Goal: Task Accomplishment & Management: Use online tool/utility

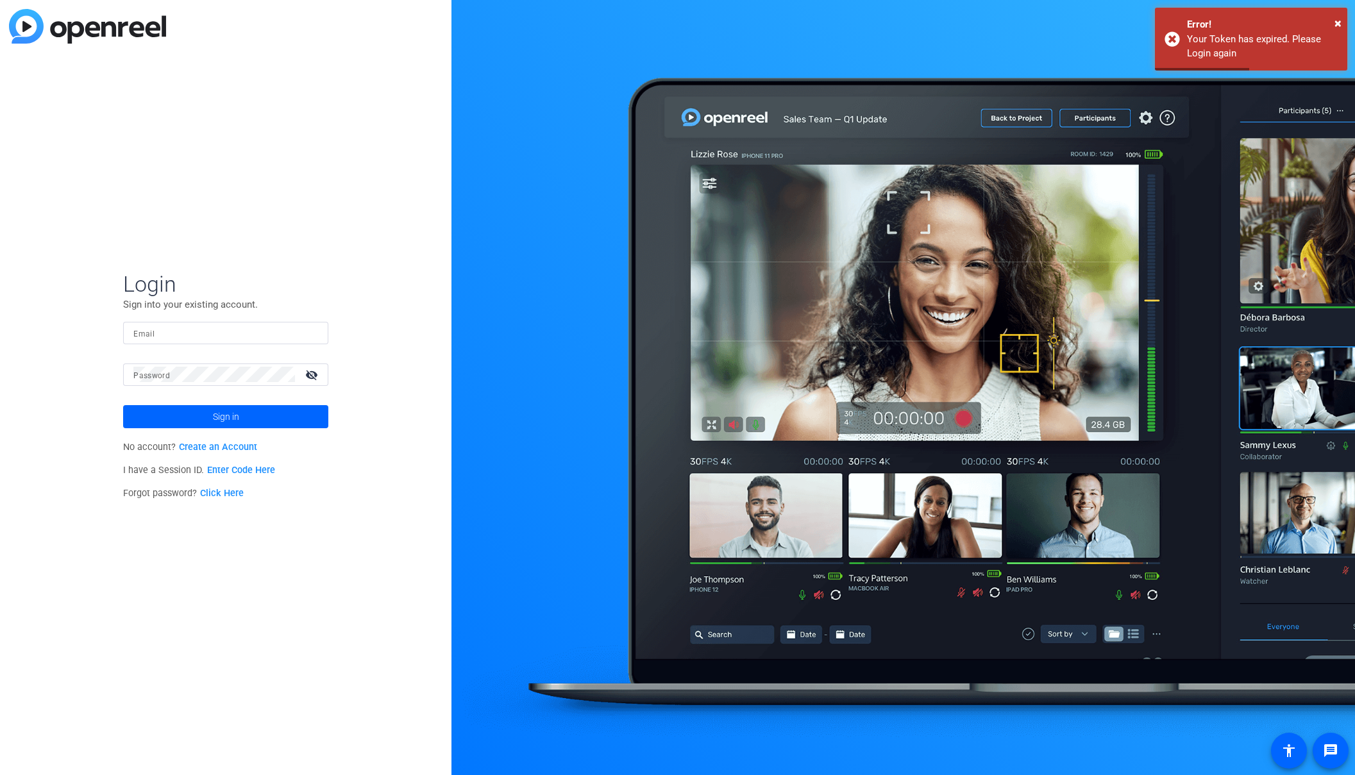
click at [164, 320] on form "Login Sign into your existing account. Email Password visibility_off Sign in" at bounding box center [225, 350] width 205 height 158
click at [165, 326] on input "Email" at bounding box center [225, 332] width 185 height 15
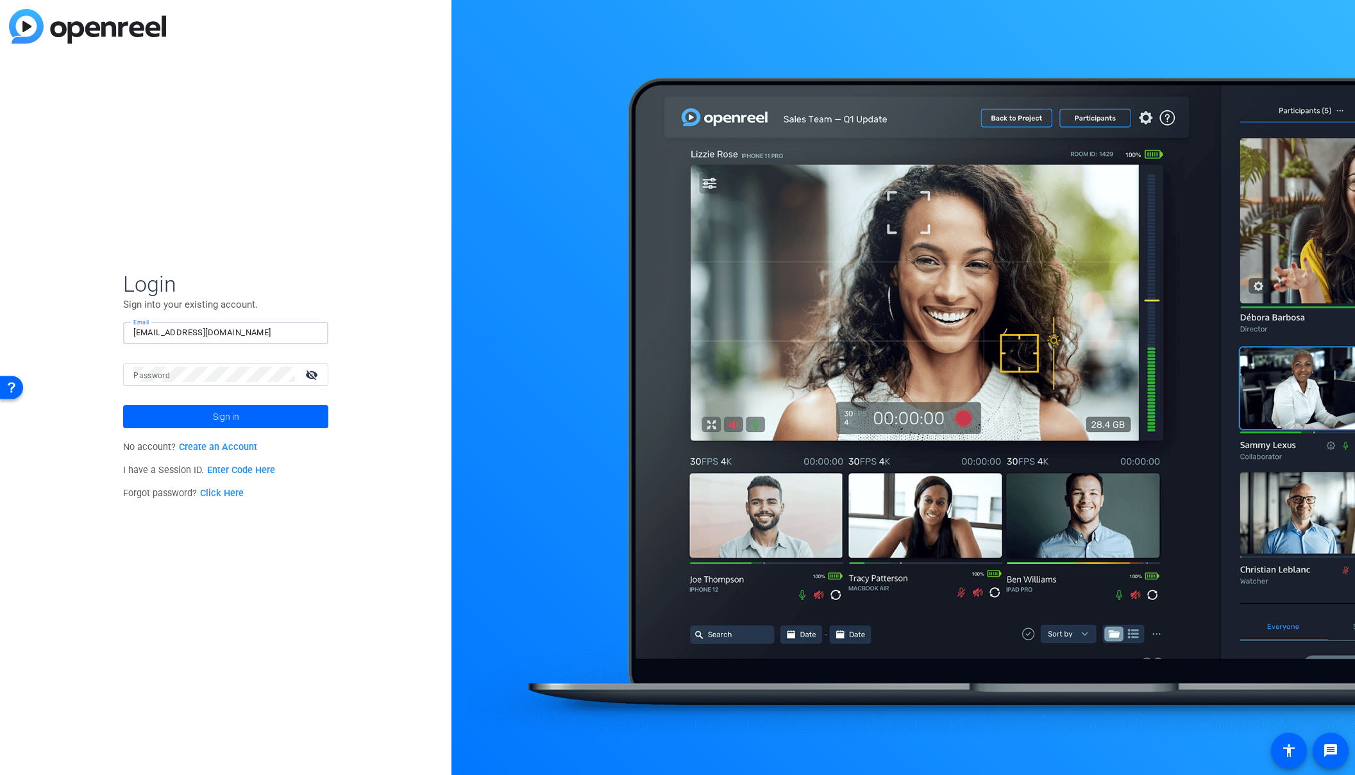
type input "[EMAIL_ADDRESS][DOMAIN_NAME]"
click at [167, 375] on mat-label "Password" at bounding box center [151, 375] width 37 height 9
click at [123, 405] on button "Sign in" at bounding box center [225, 416] width 205 height 23
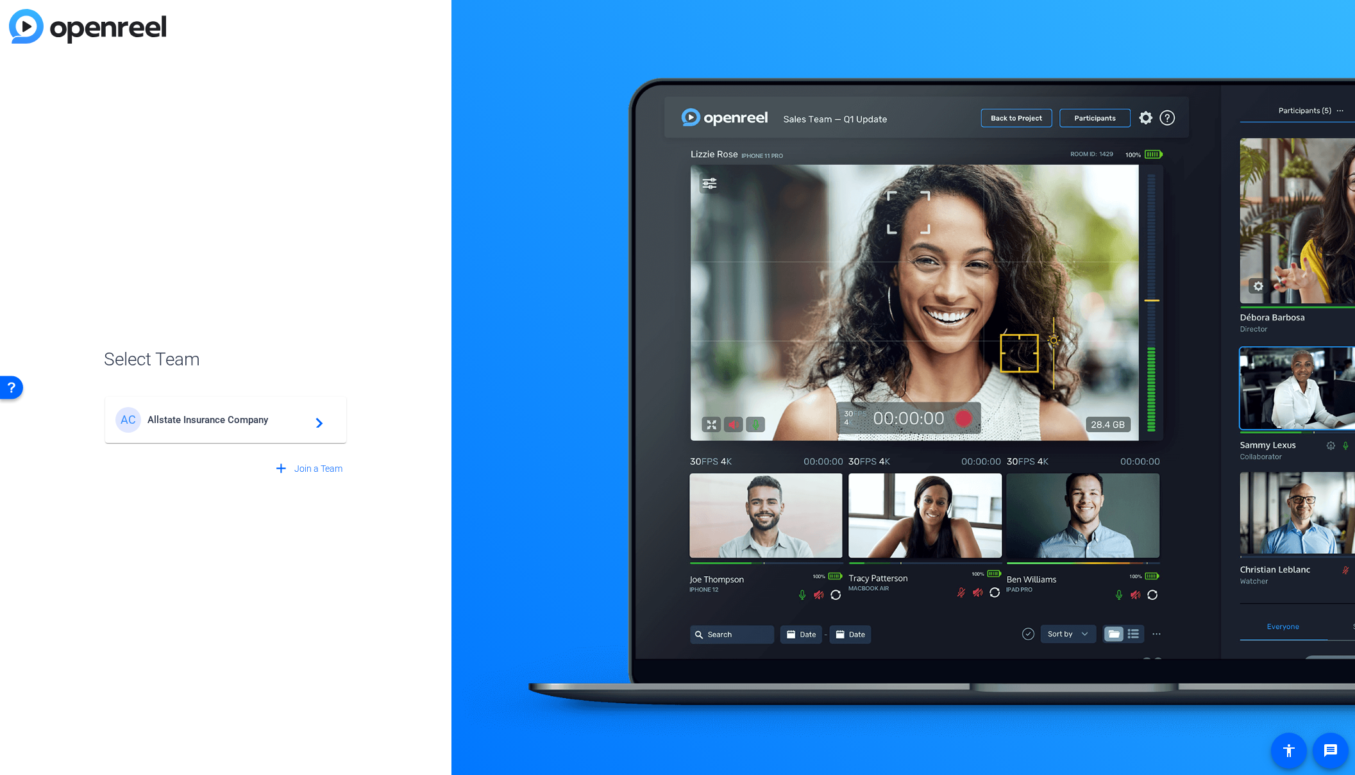
click at [208, 432] on div "AC Allstate Insurance Company navigate_next" at bounding box center [225, 420] width 221 height 26
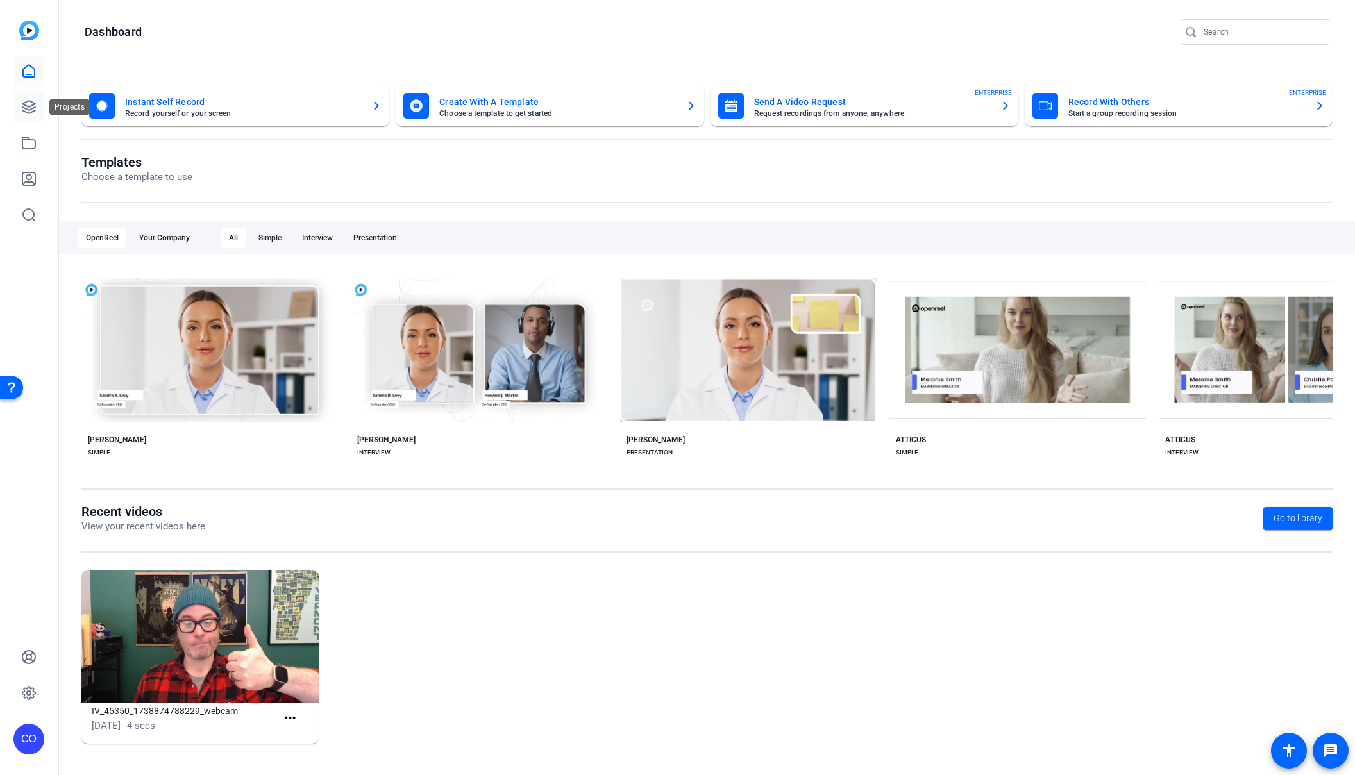
click at [28, 104] on icon at bounding box center [28, 106] width 15 height 15
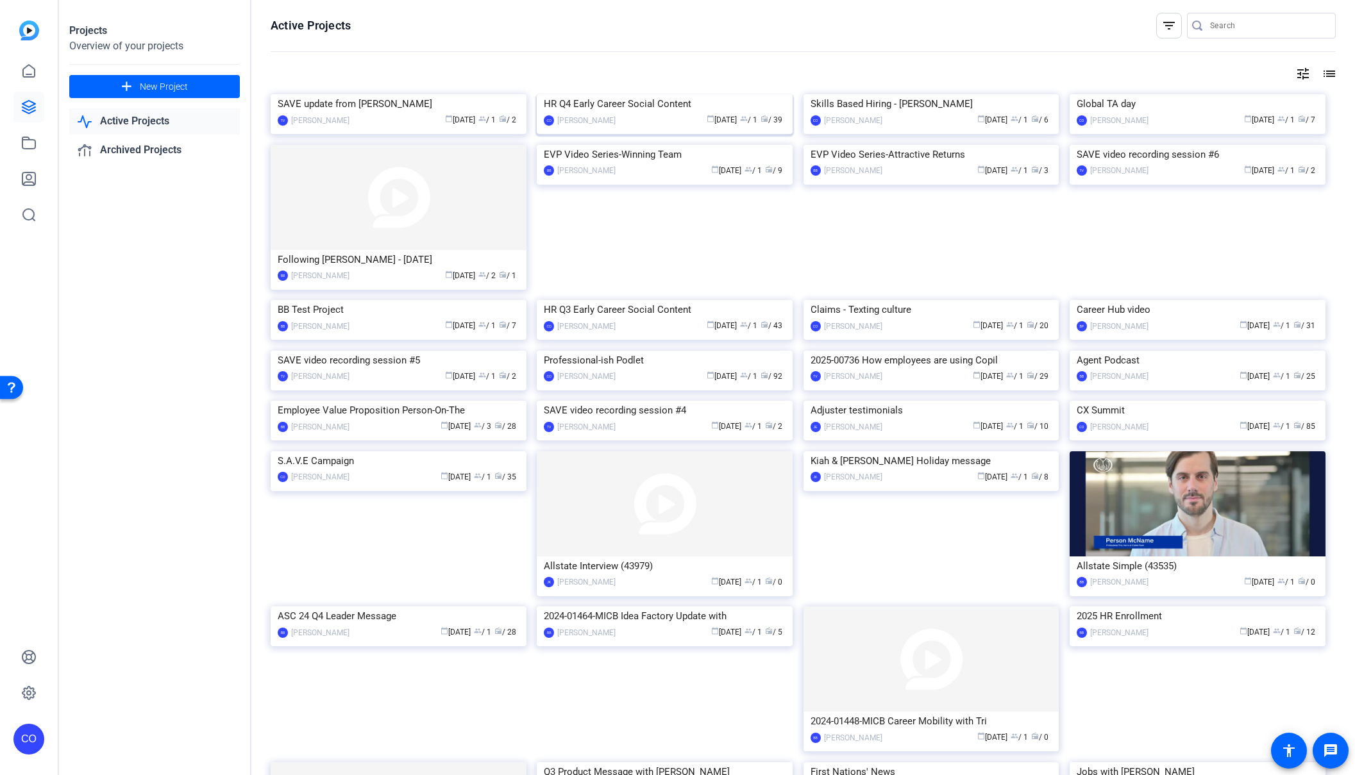
click at [653, 94] on img at bounding box center [665, 94] width 256 height 0
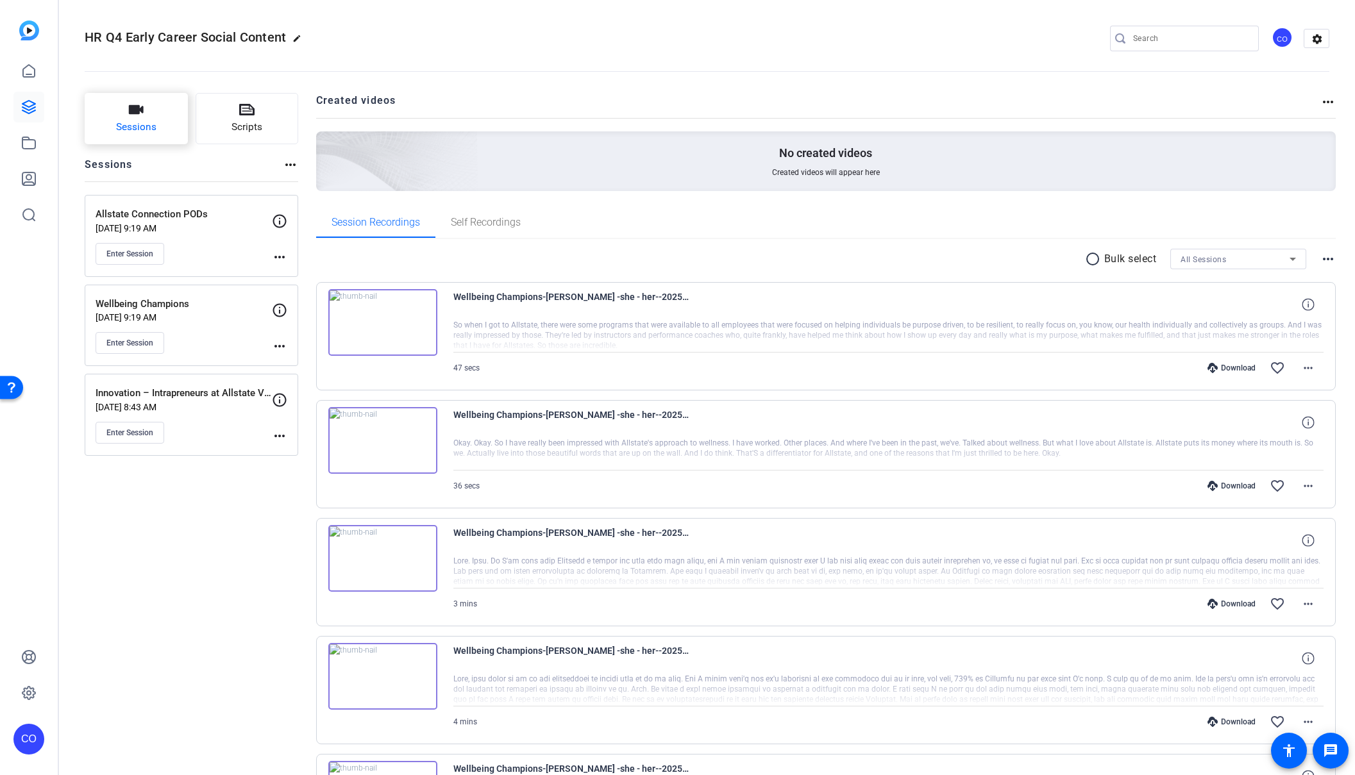
click at [153, 123] on span "Sessions" at bounding box center [136, 127] width 40 height 15
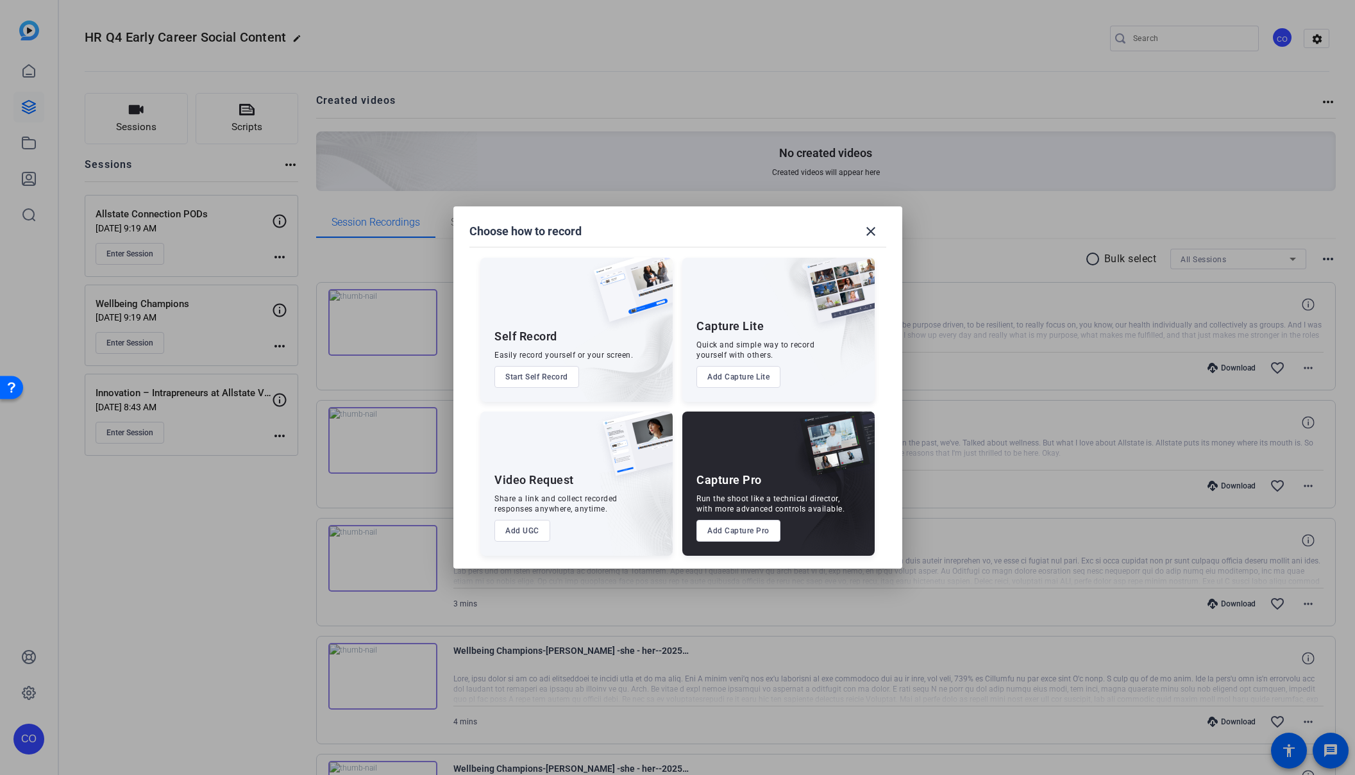
click at [731, 535] on button "Add Capture Pro" at bounding box center [738, 531] width 84 height 22
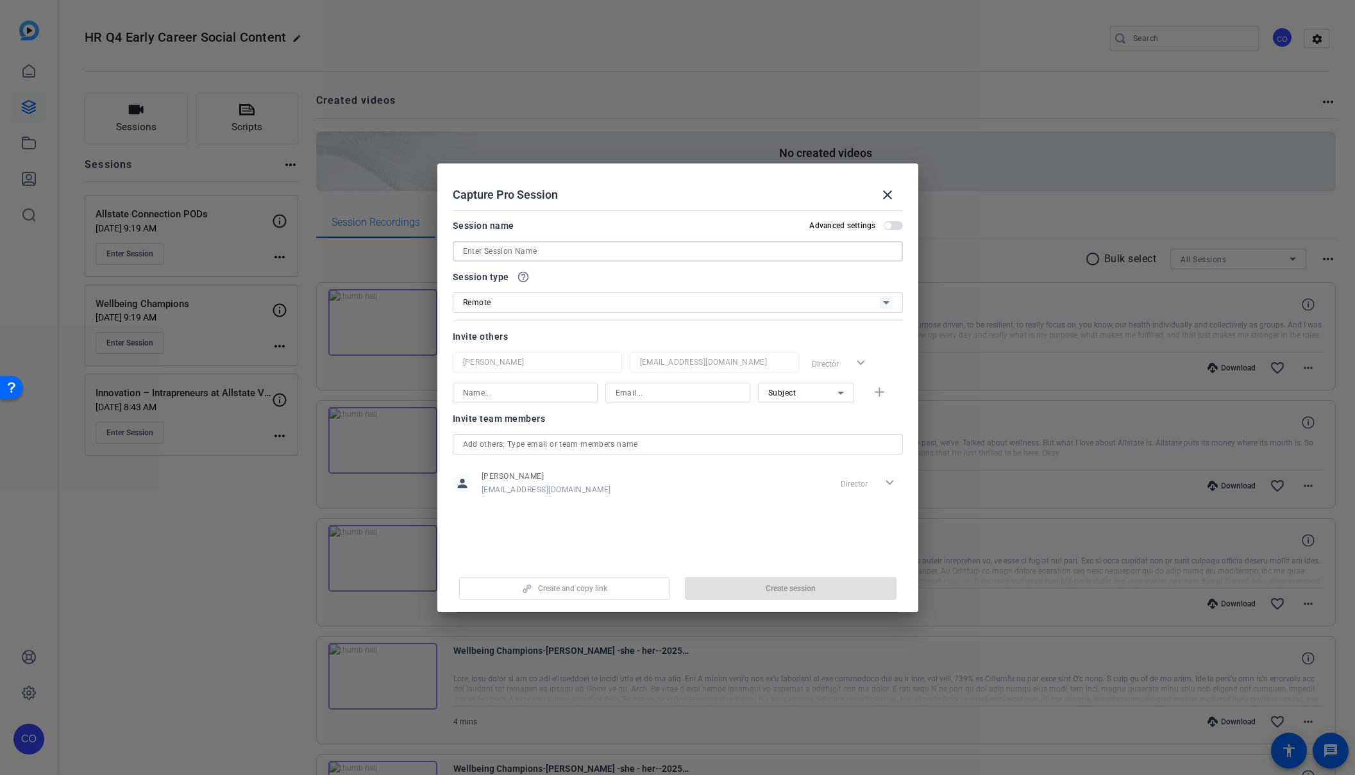
click at [548, 249] on input at bounding box center [678, 251] width 430 height 15
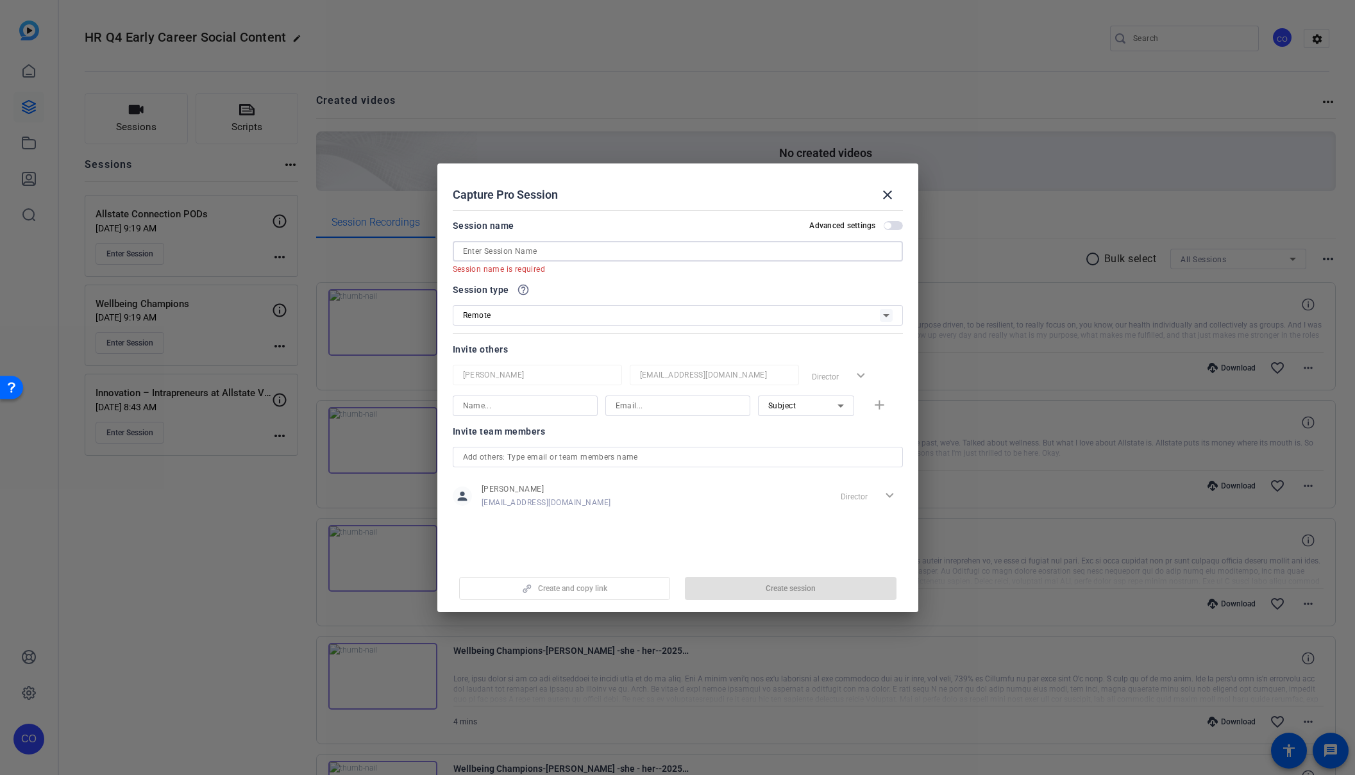
click at [518, 254] on input at bounding box center [678, 251] width 430 height 15
paste input "What I Learned at Allstate"
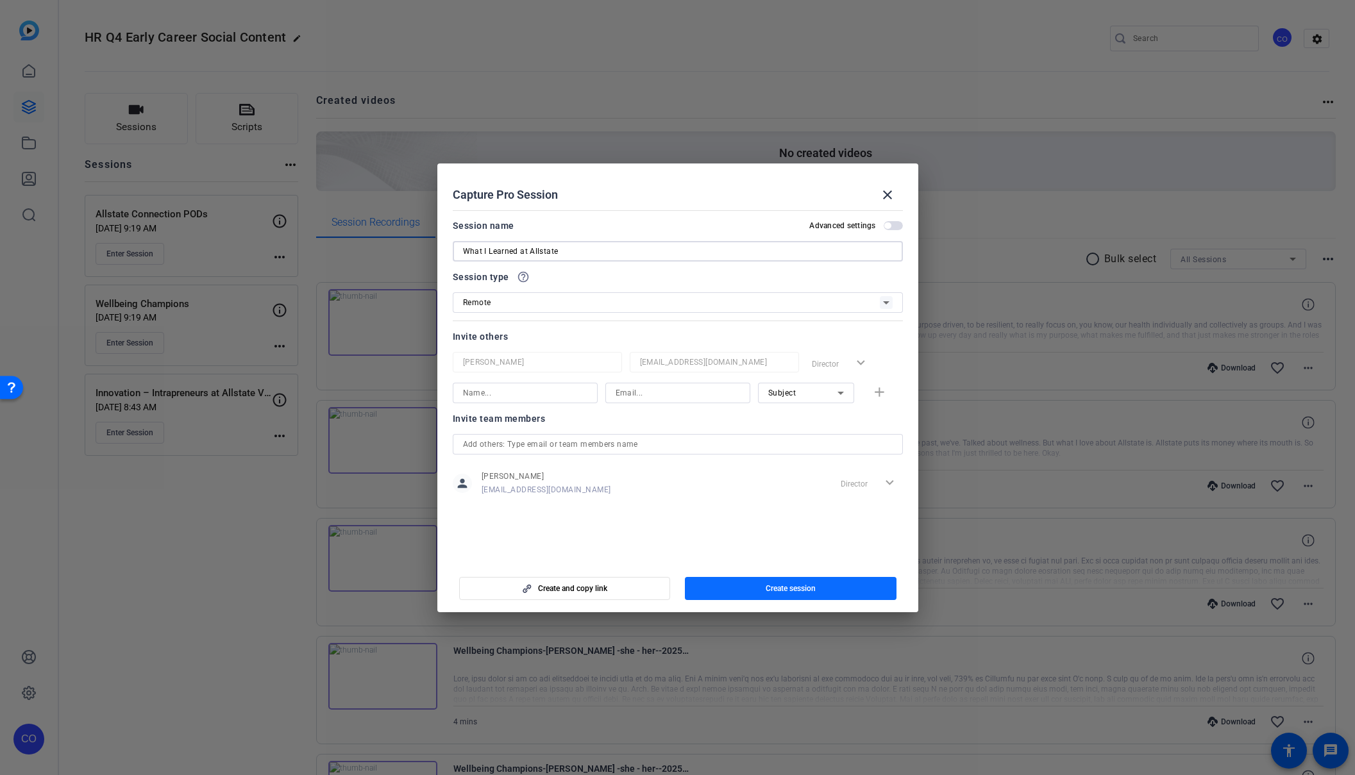
type input "What I Learned at Allstate"
click at [738, 589] on span "button" at bounding box center [791, 588] width 212 height 31
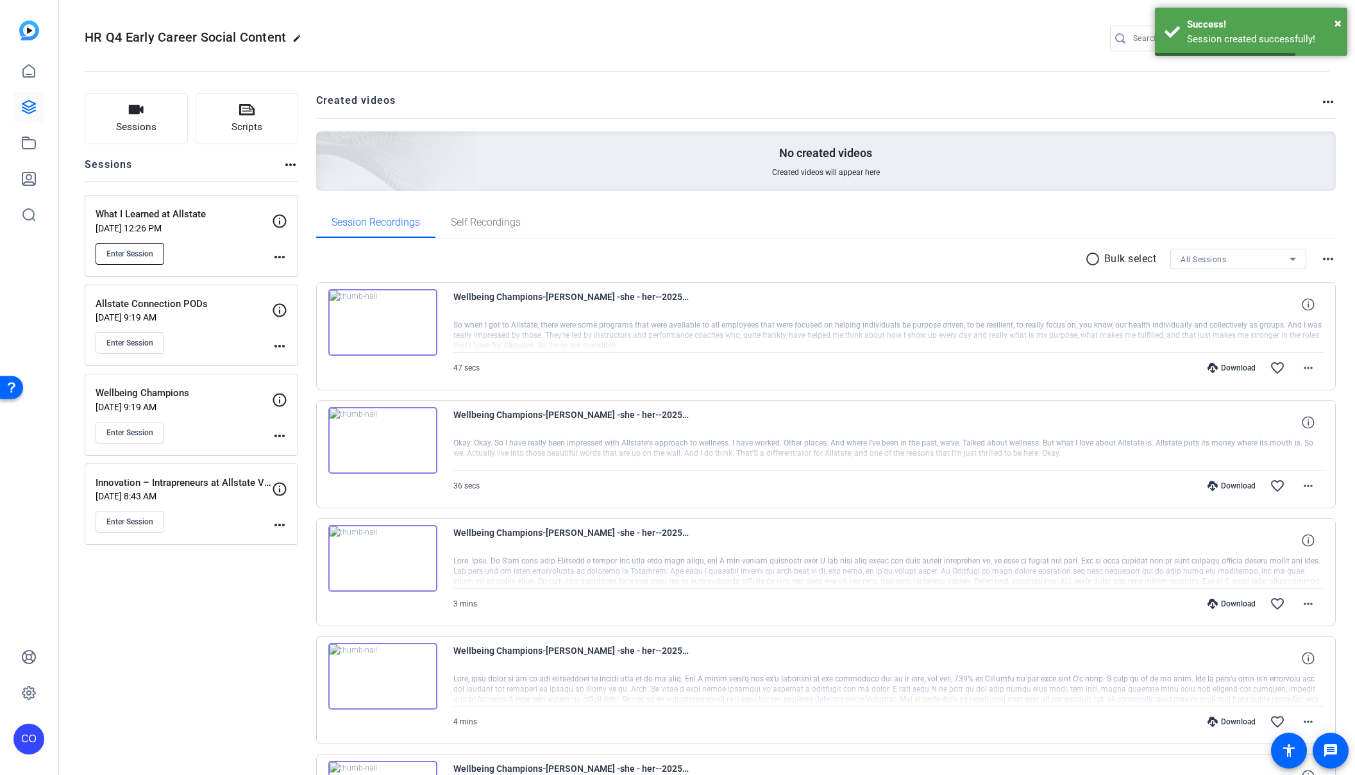
click at [135, 256] on span "Enter Session" at bounding box center [129, 254] width 47 height 10
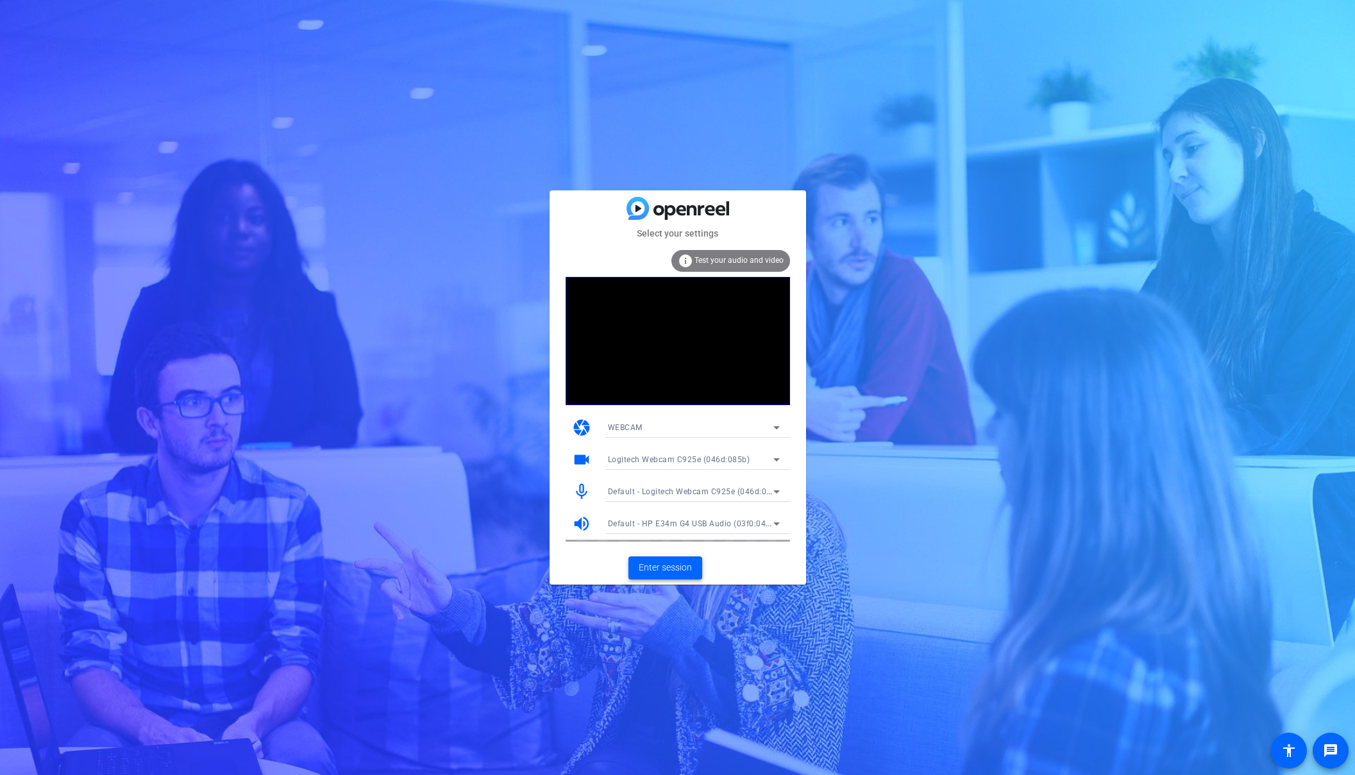
click at [670, 569] on span "Enter session" at bounding box center [665, 567] width 53 height 13
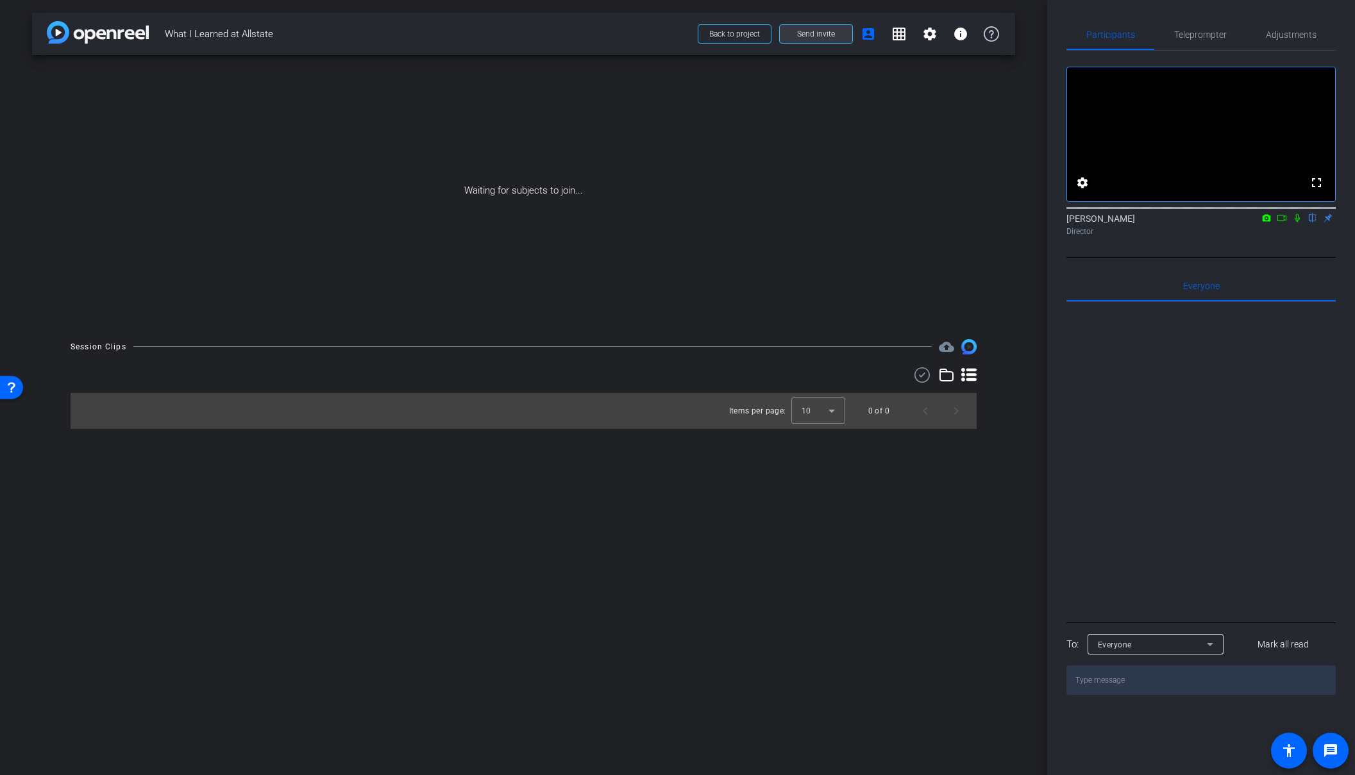
click at [817, 38] on button "Send invite" at bounding box center [816, 33] width 74 height 19
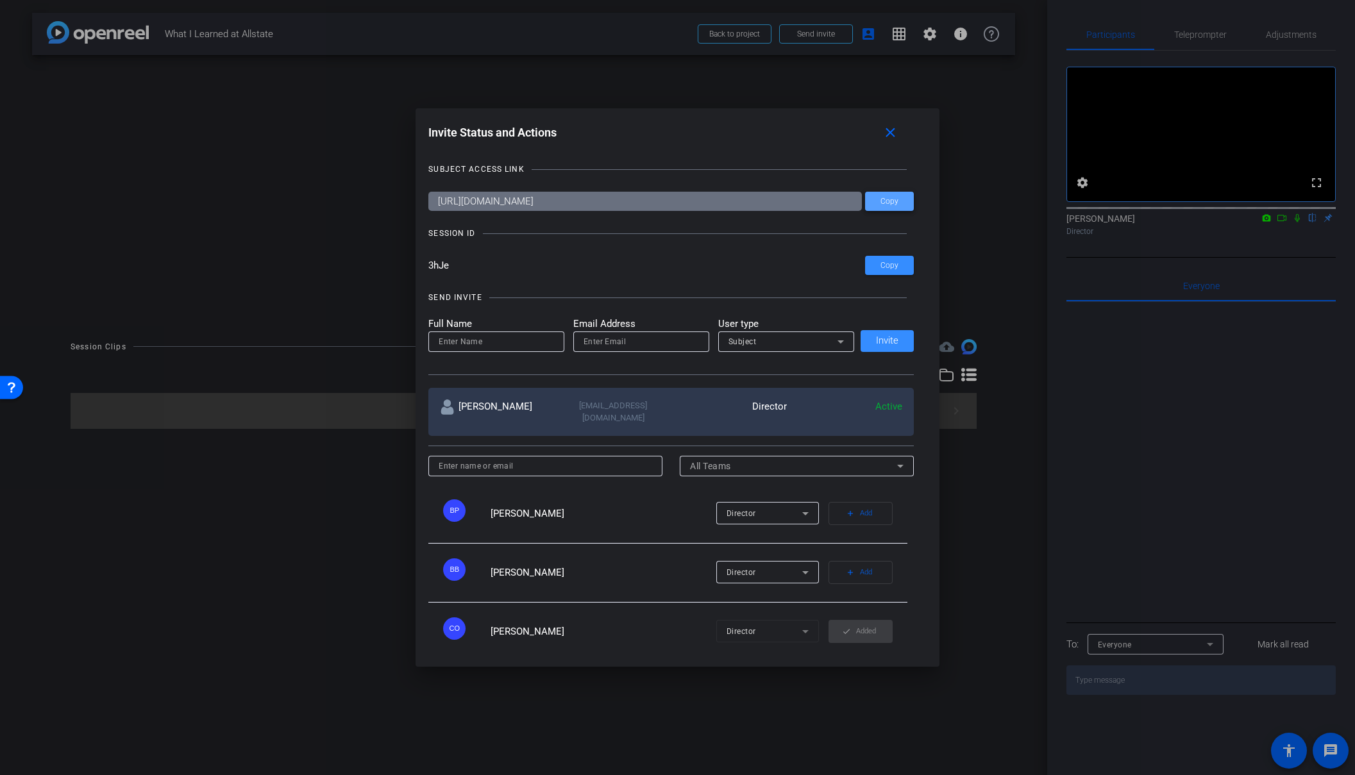
click at [883, 207] on span at bounding box center [889, 201] width 49 height 31
